Goal: Information Seeking & Learning: Learn about a topic

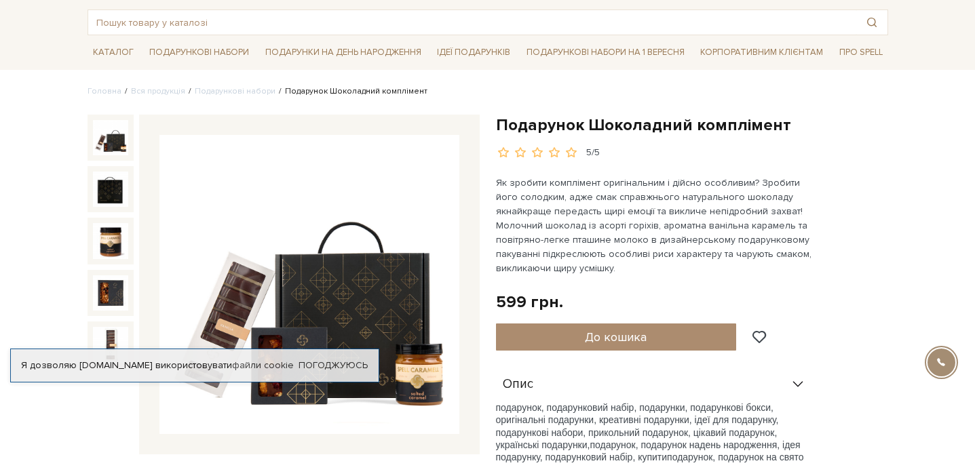
scroll to position [71, 0]
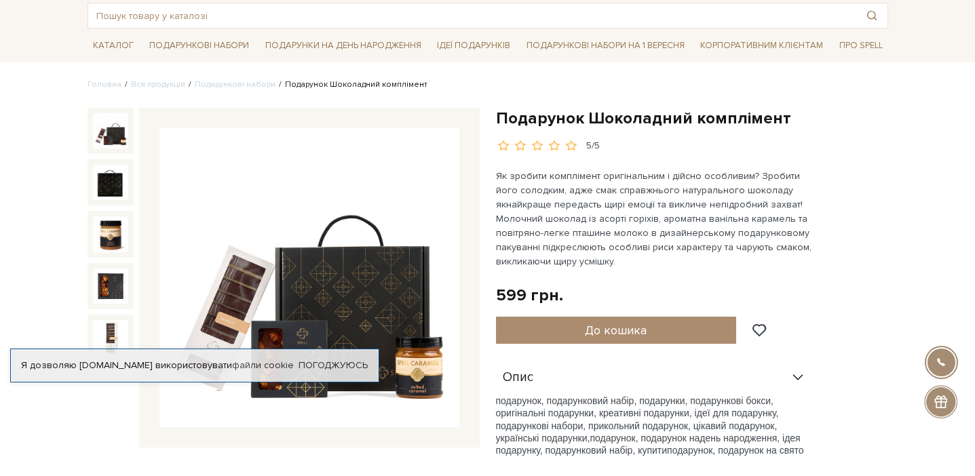
click at [860, 299] on div "599 грн. Оплата частинами:" at bounding box center [692, 295] width 392 height 21
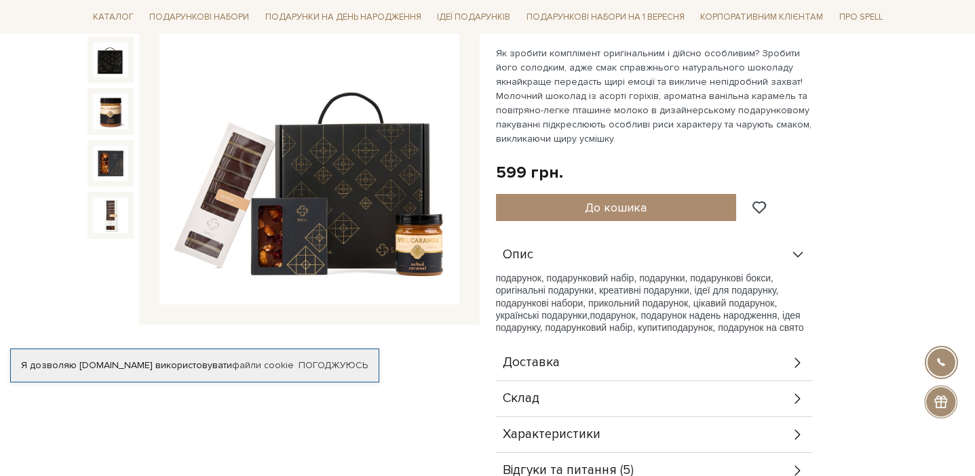
scroll to position [184, 0]
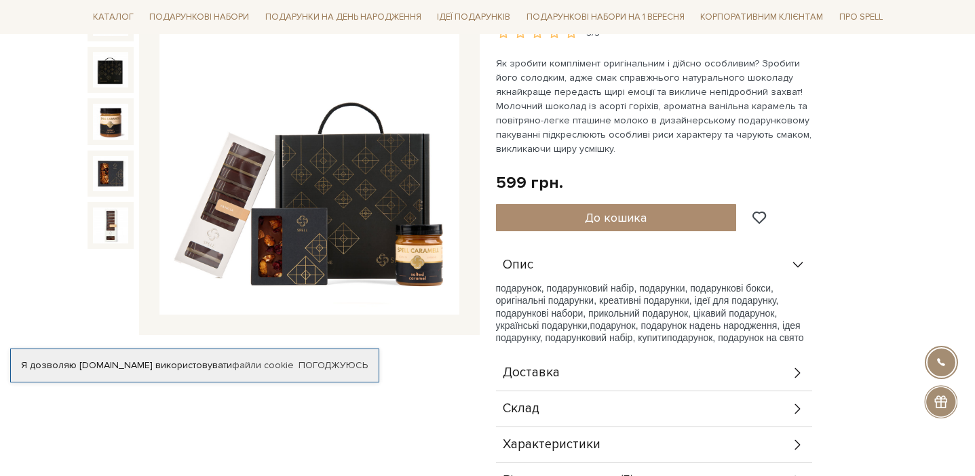
click at [373, 178] on img at bounding box center [309, 166] width 300 height 300
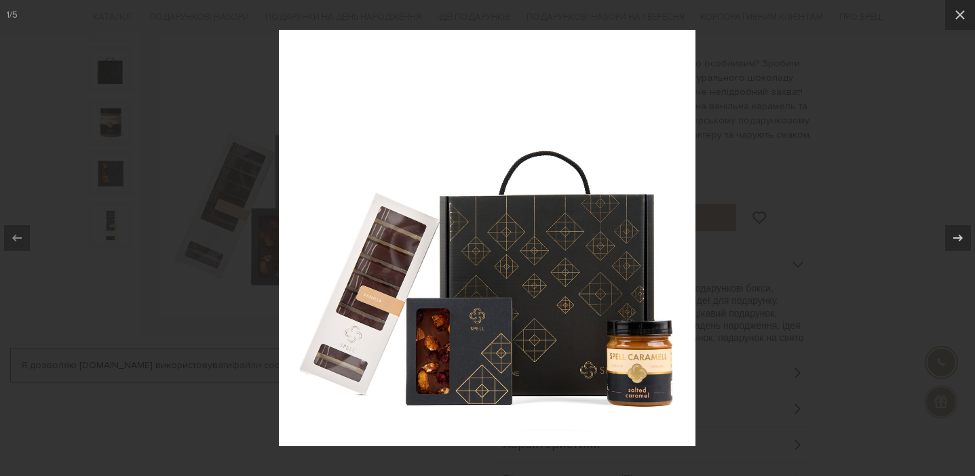
click at [759, 322] on div at bounding box center [487, 238] width 975 height 476
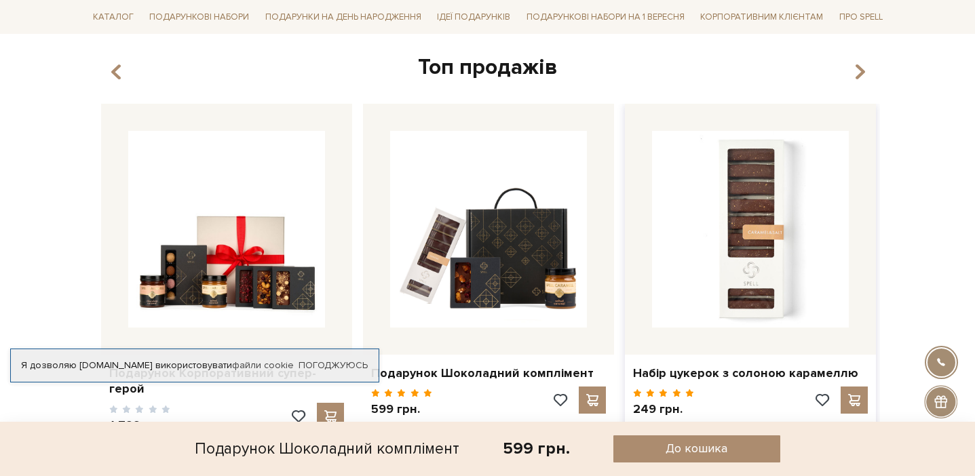
scroll to position [700, 0]
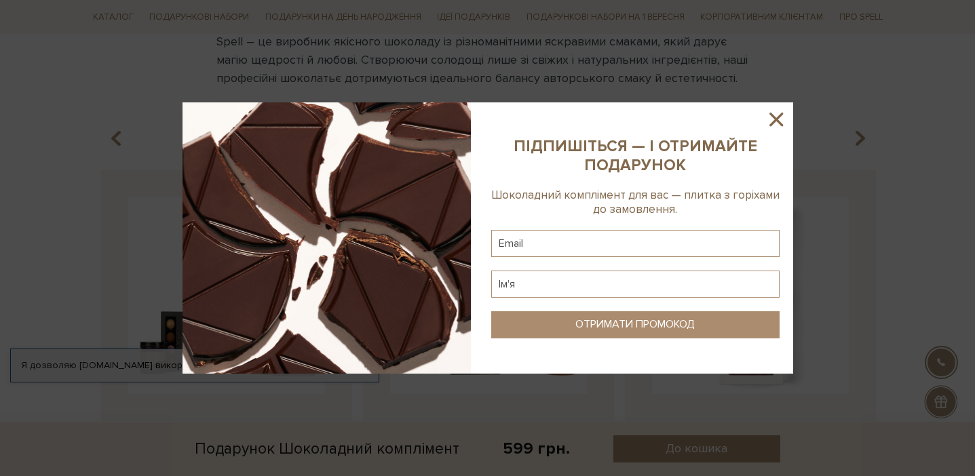
click at [780, 115] on icon at bounding box center [776, 120] width 14 height 14
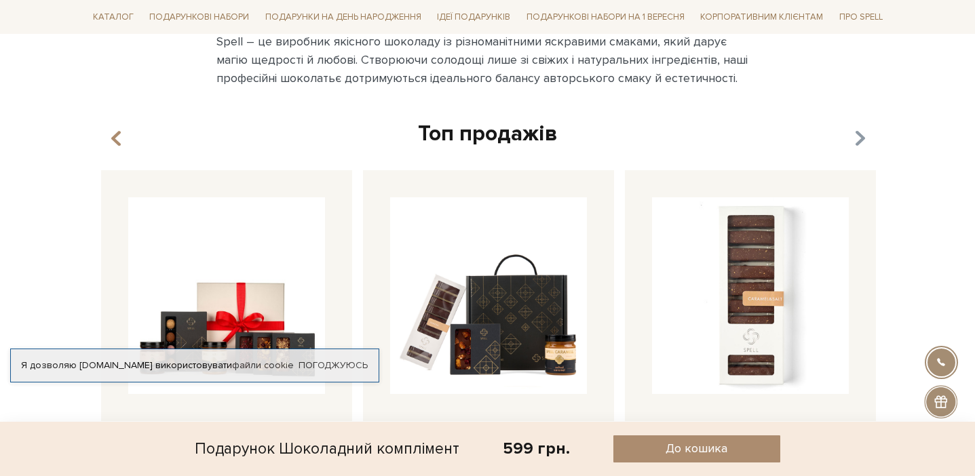
click at [862, 137] on icon "button" at bounding box center [859, 138] width 12 height 23
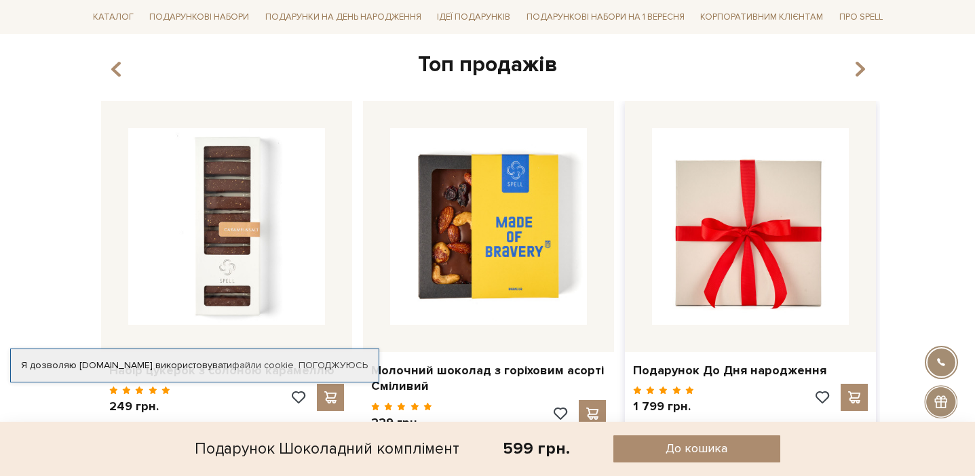
scroll to position [800, 0]
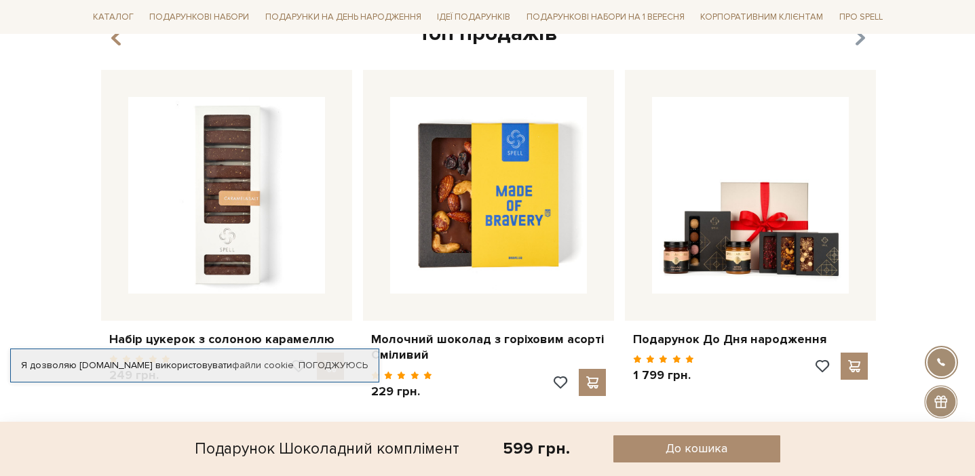
click at [853, 47] on icon "button" at bounding box center [859, 37] width 12 height 23
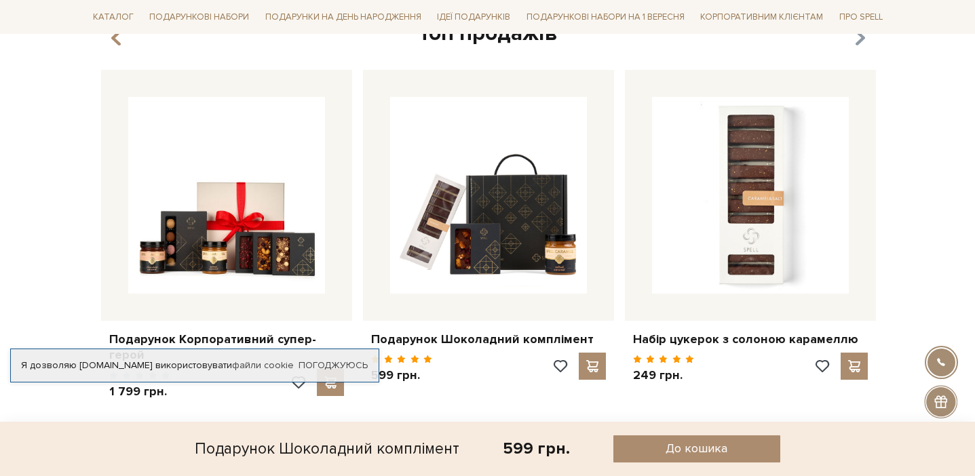
click at [853, 46] on icon "button" at bounding box center [859, 37] width 12 height 23
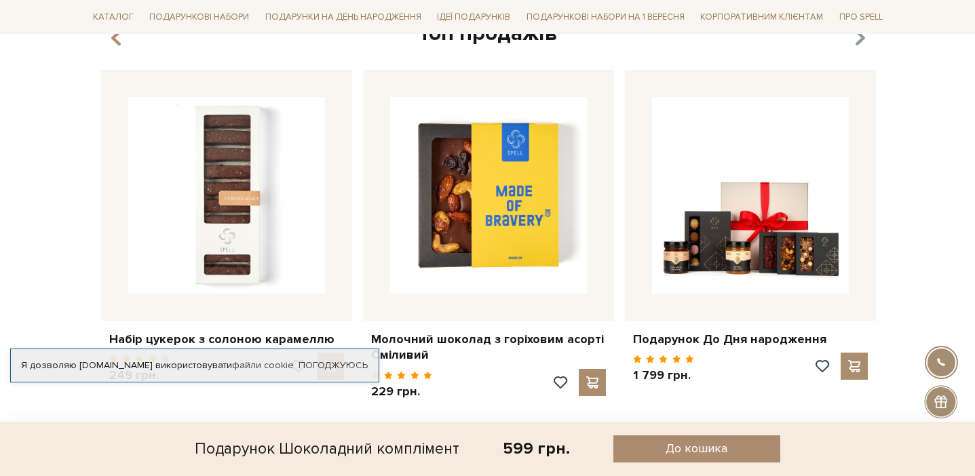
click at [853, 46] on icon "button" at bounding box center [859, 37] width 12 height 23
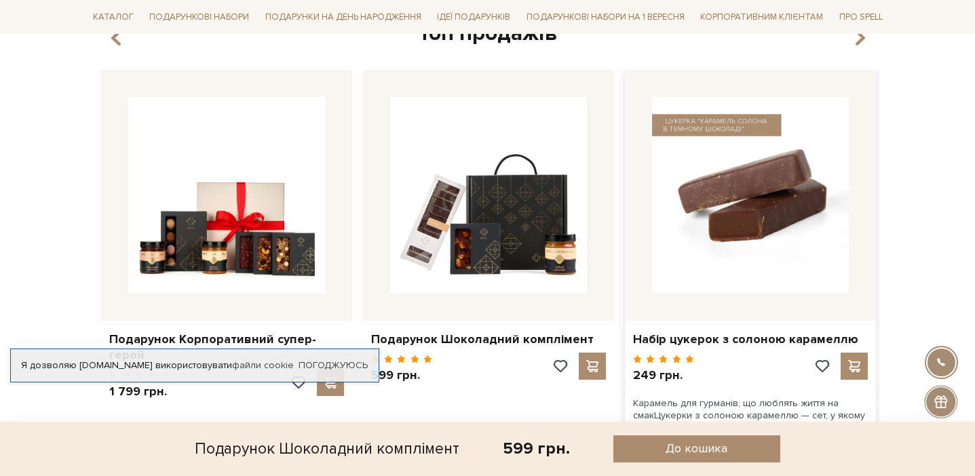
scroll to position [813, 0]
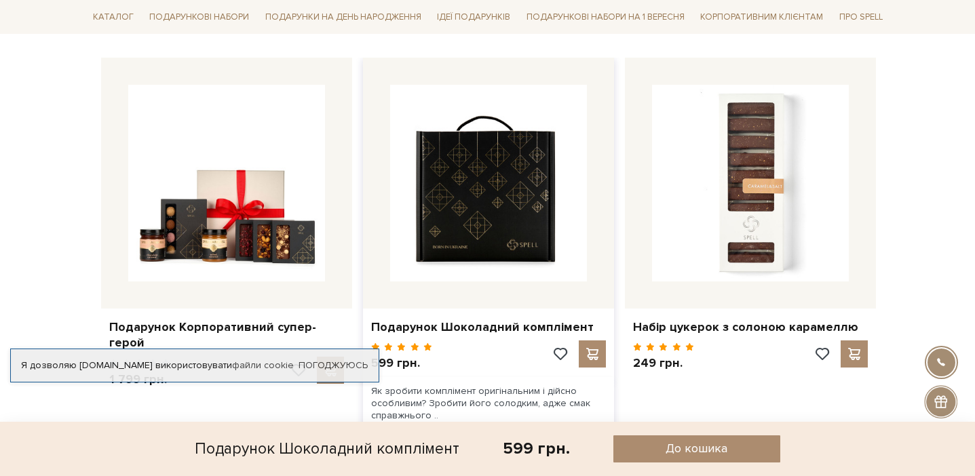
click at [493, 199] on img at bounding box center [488, 183] width 197 height 197
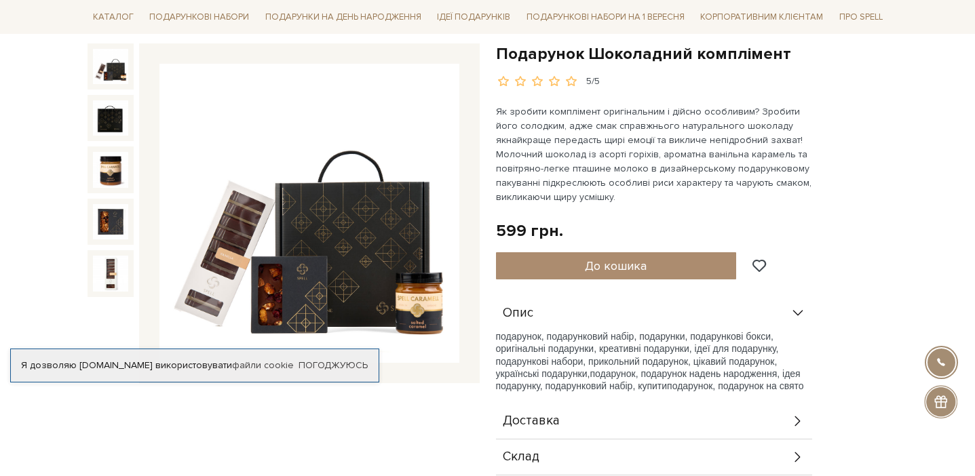
scroll to position [141, 0]
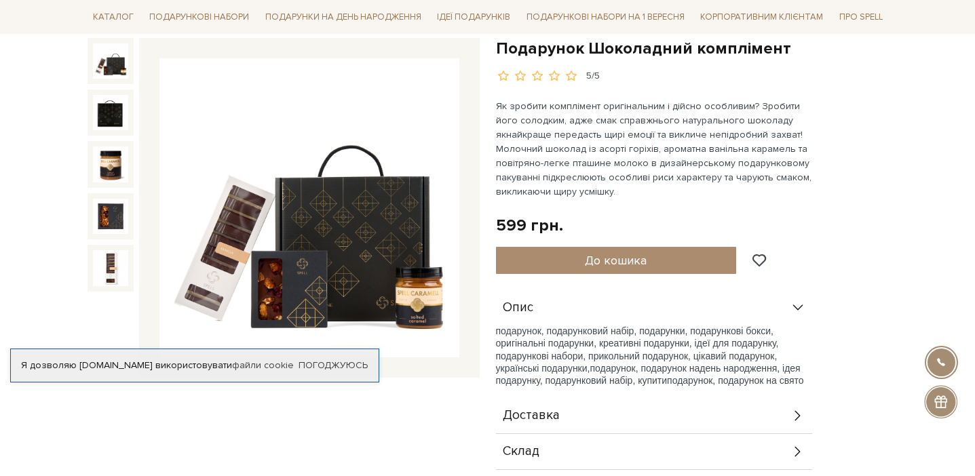
click at [417, 241] on img at bounding box center [309, 208] width 300 height 300
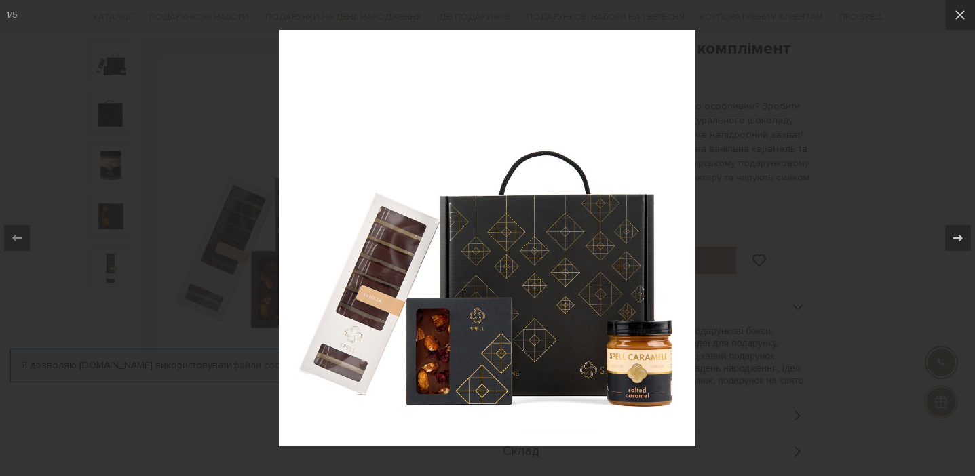
click at [781, 367] on div at bounding box center [487, 238] width 975 height 476
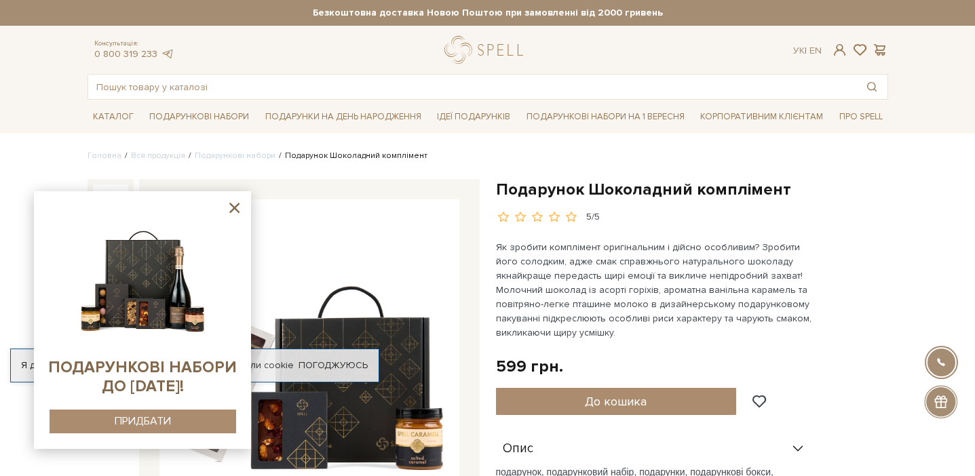
click at [236, 206] on icon at bounding box center [234, 208] width 10 height 10
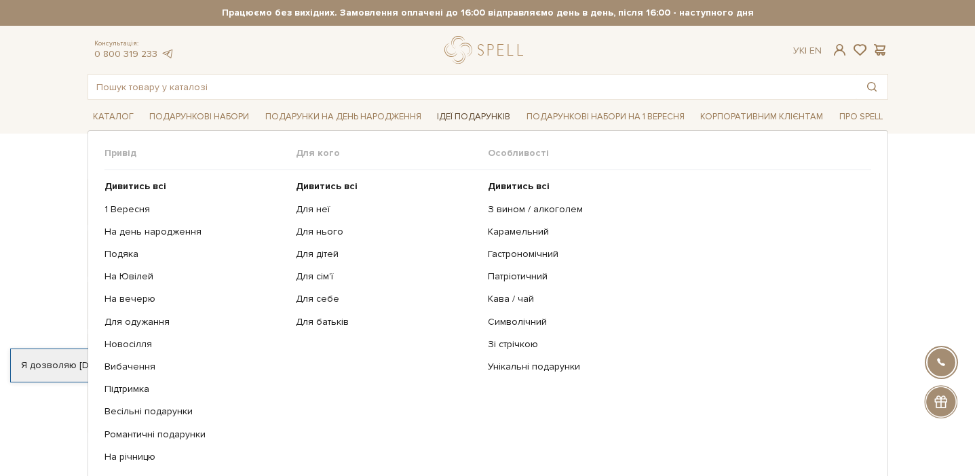
click at [490, 113] on link "Ідеї подарунків" at bounding box center [473, 116] width 84 height 21
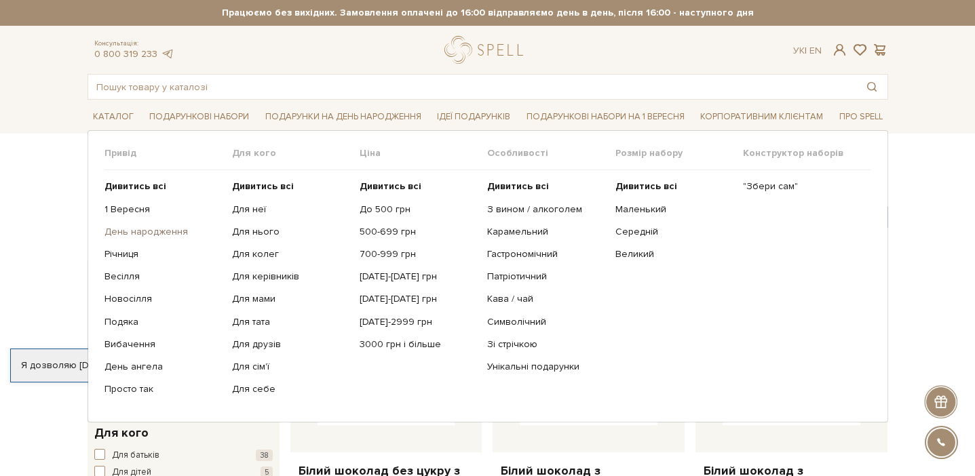
click at [132, 232] on link "День народження" at bounding box center [162, 232] width 117 height 12
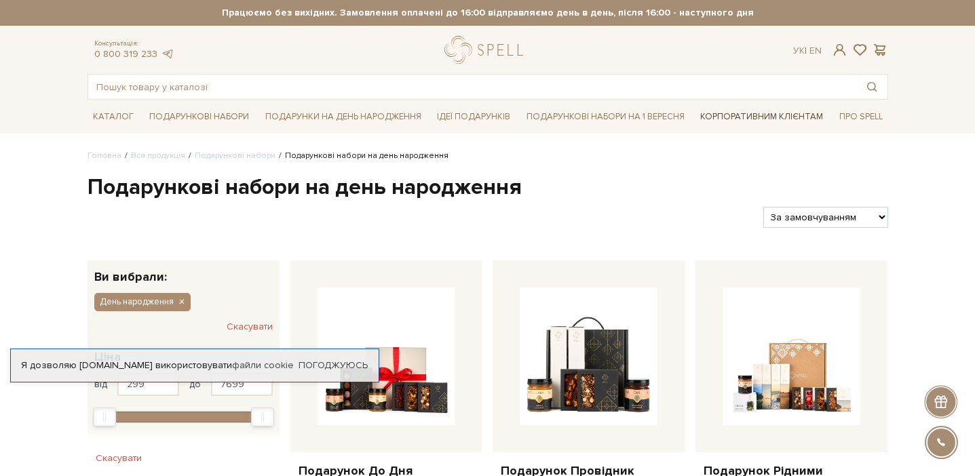
click at [747, 110] on link "Корпоративним клієнтам" at bounding box center [762, 116] width 134 height 23
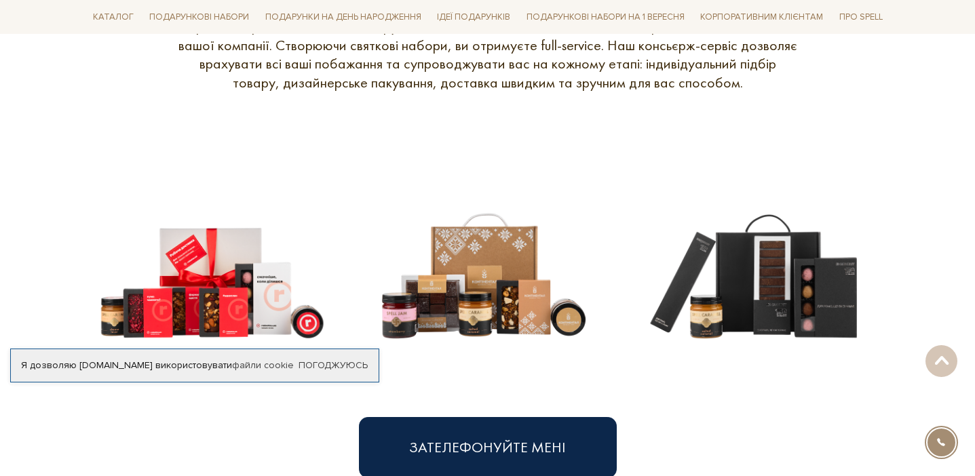
scroll to position [695, 0]
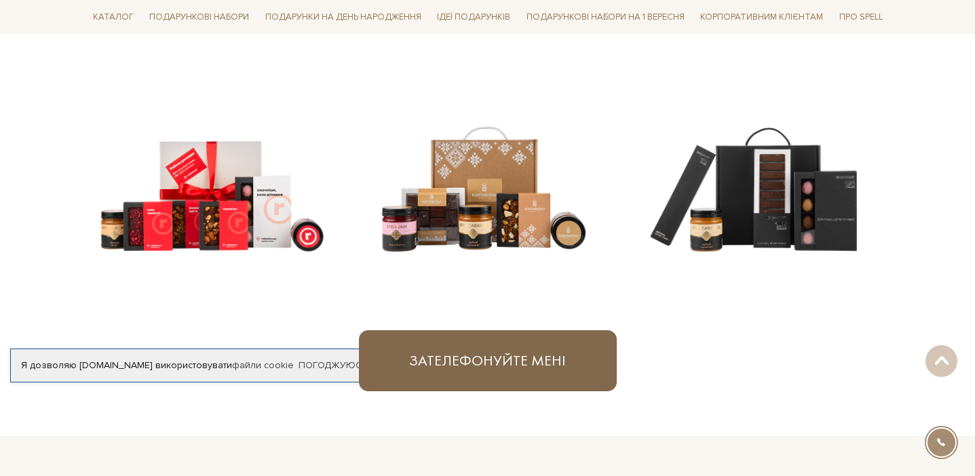
click at [528, 370] on button "Зателефонуйте мені" at bounding box center [488, 360] width 258 height 61
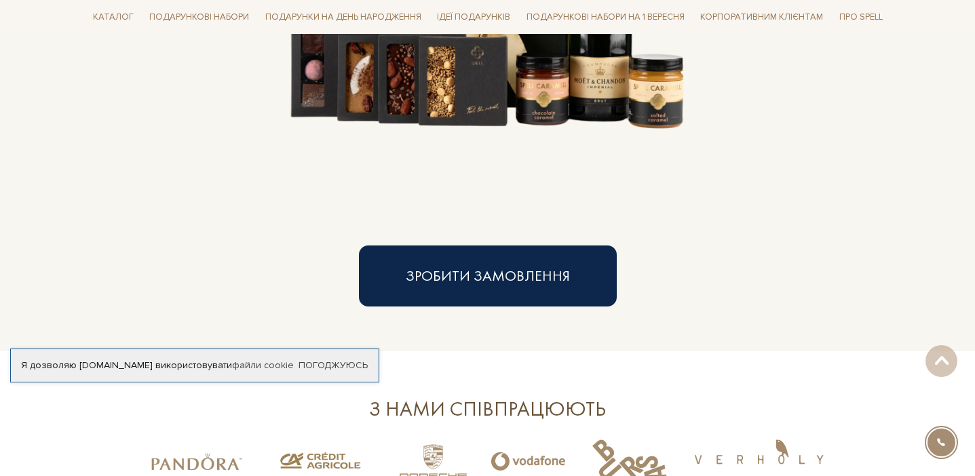
scroll to position [2298, 0]
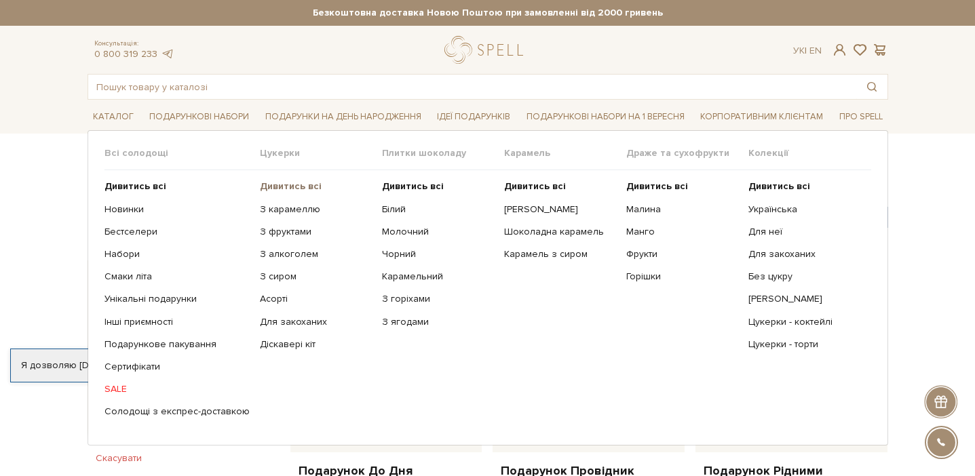
click at [294, 186] on b "Дивитись всі" at bounding box center [291, 186] width 62 height 12
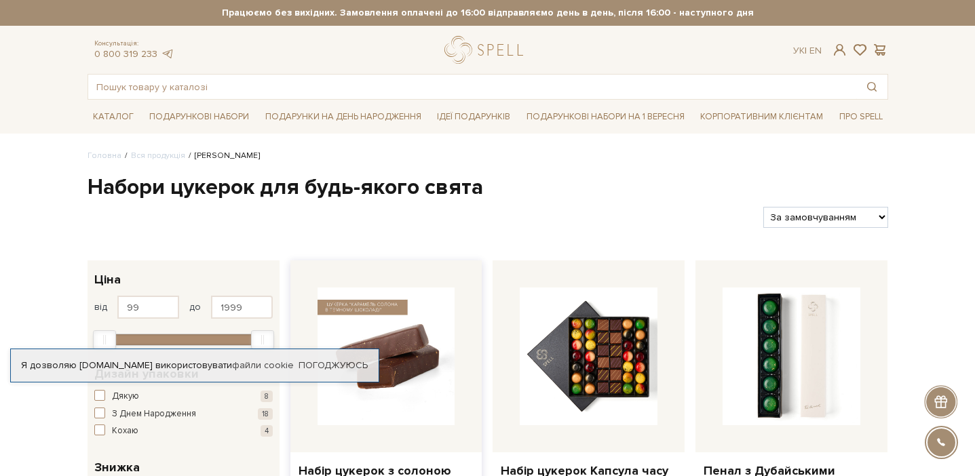
scroll to position [2, 0]
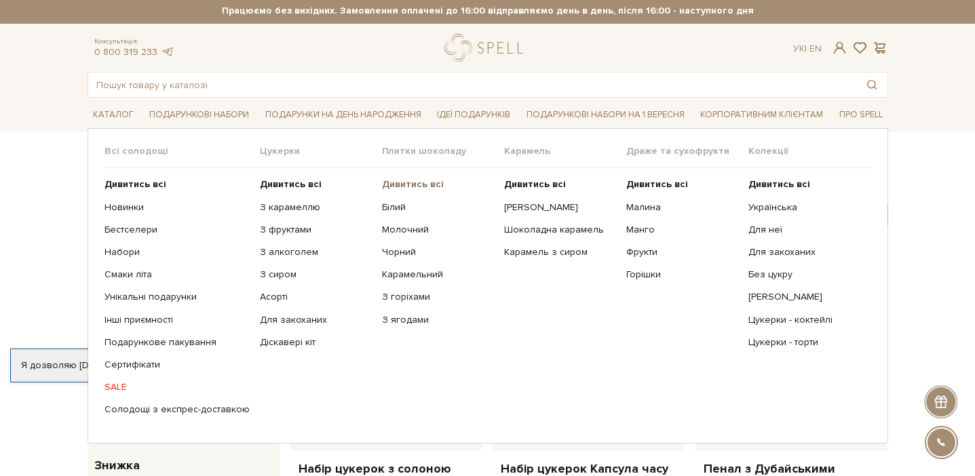
click at [408, 182] on b "Дивитись всі" at bounding box center [413, 184] width 62 height 12
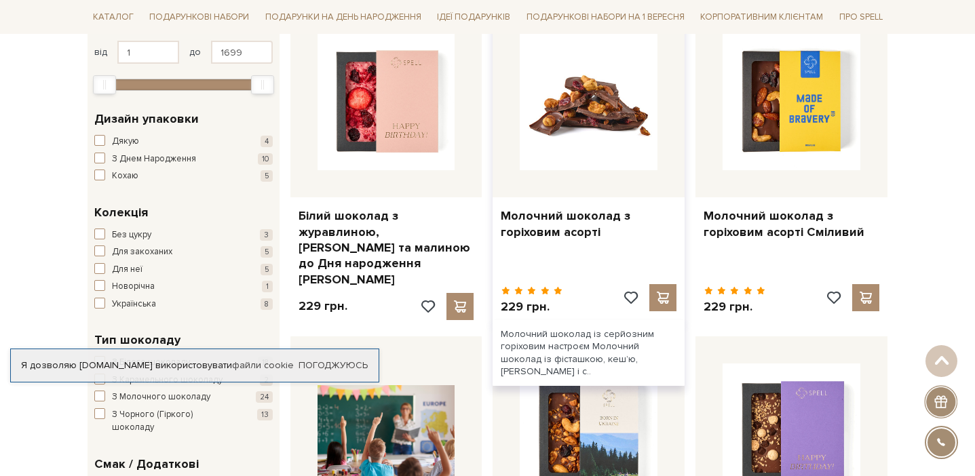
scroll to position [256, 0]
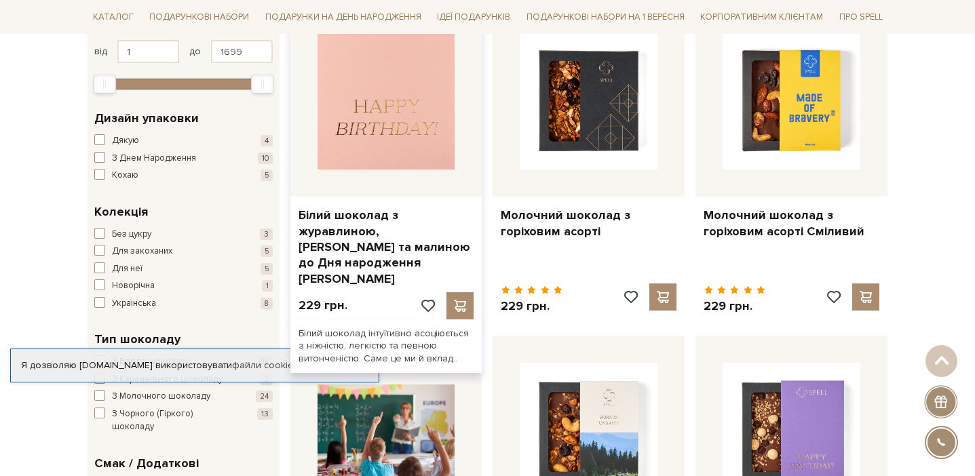
click at [381, 144] on img at bounding box center [386, 101] width 138 height 138
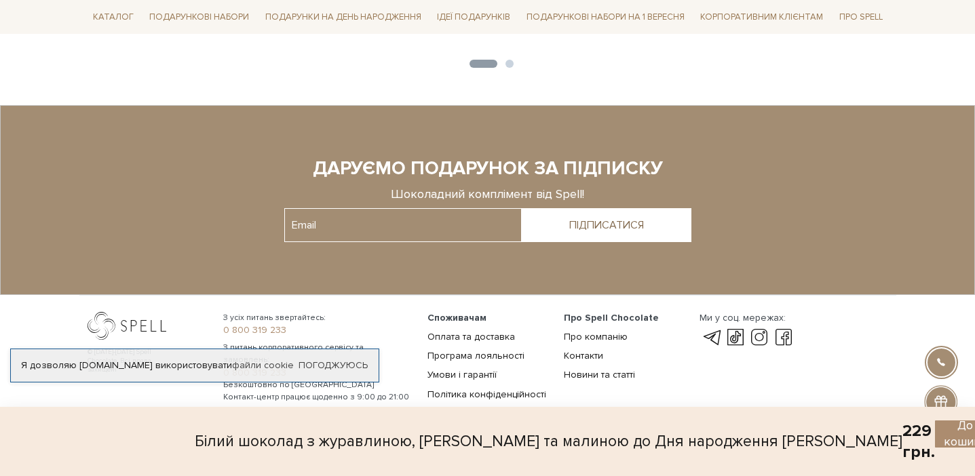
scroll to position [763, 0]
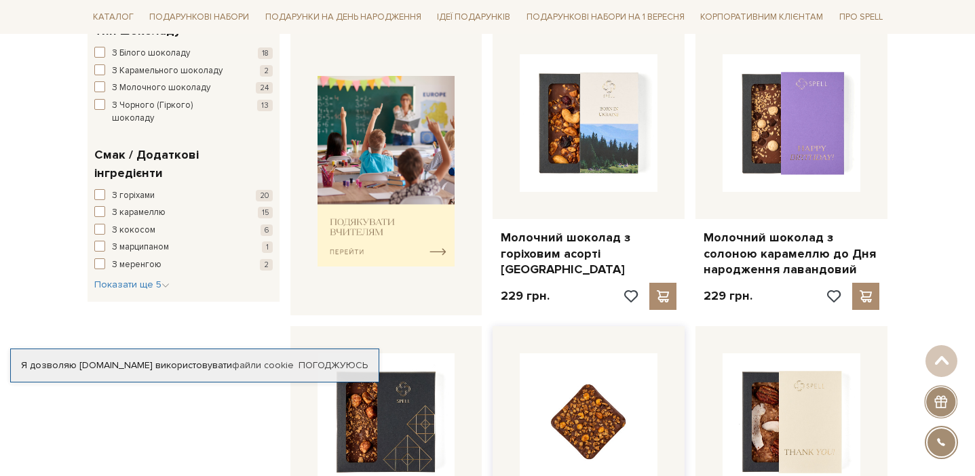
scroll to position [564, 0]
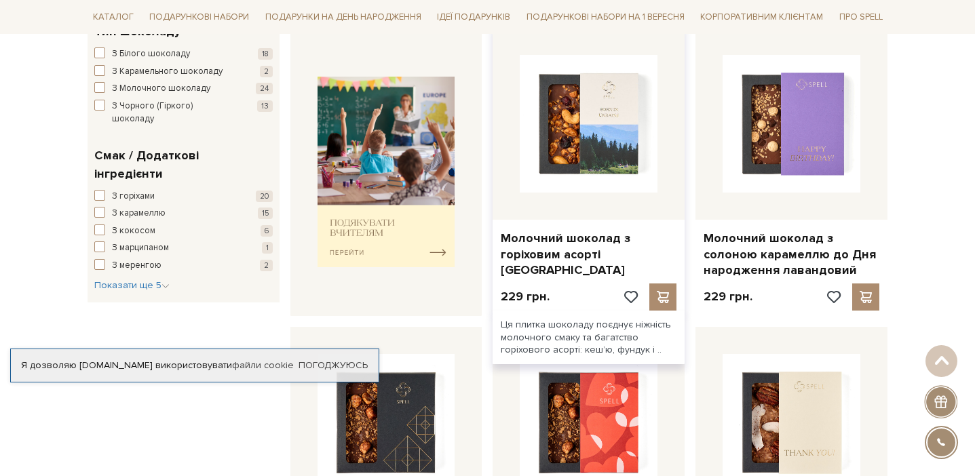
click at [640, 128] on img at bounding box center [589, 124] width 138 height 138
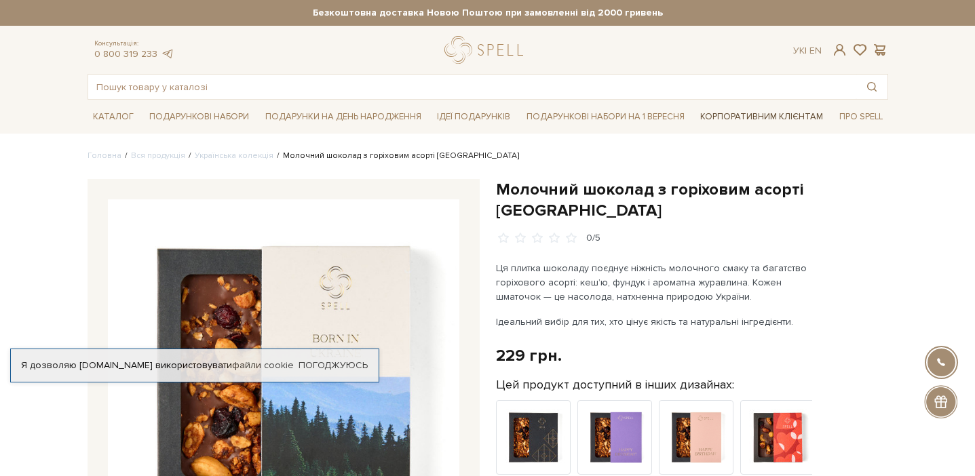
click at [777, 115] on link "Корпоративним клієнтам" at bounding box center [762, 116] width 134 height 23
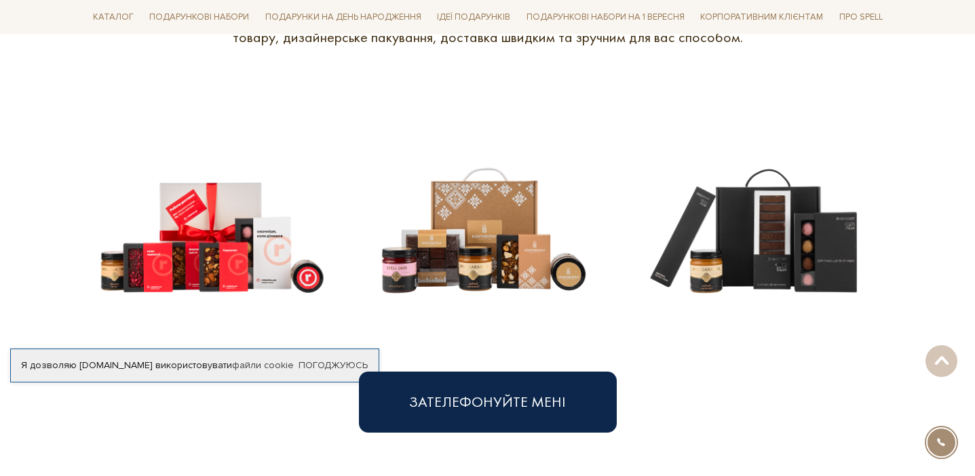
scroll to position [653, 0]
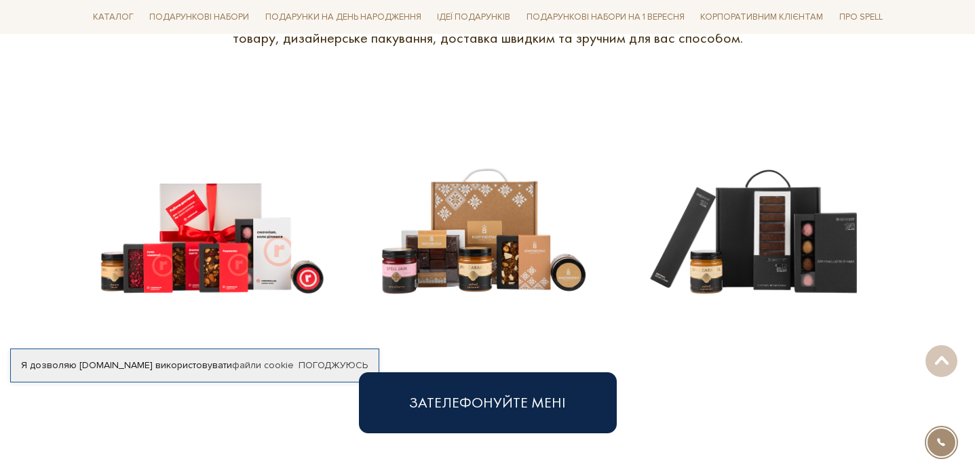
click at [233, 242] on img at bounding box center [213, 215] width 250 height 250
click at [233, 246] on img at bounding box center [213, 215] width 250 height 250
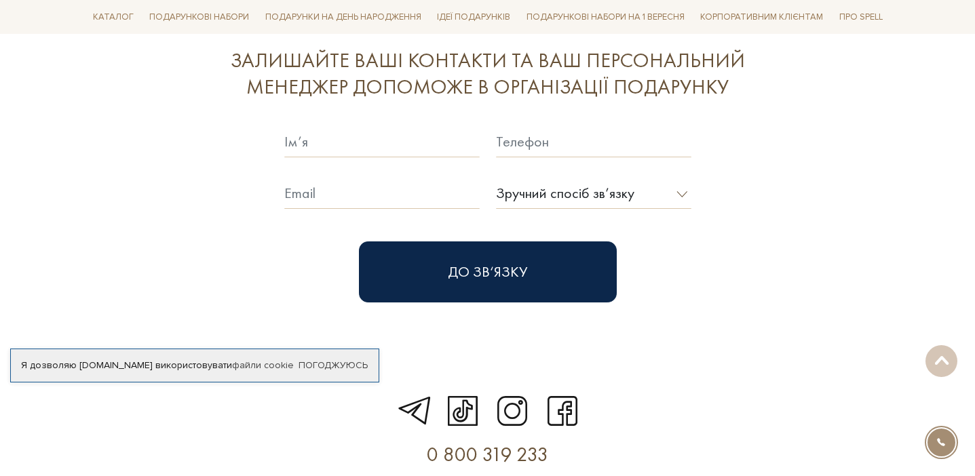
scroll to position [4020, 0]
